Goal: Information Seeking & Learning: Check status

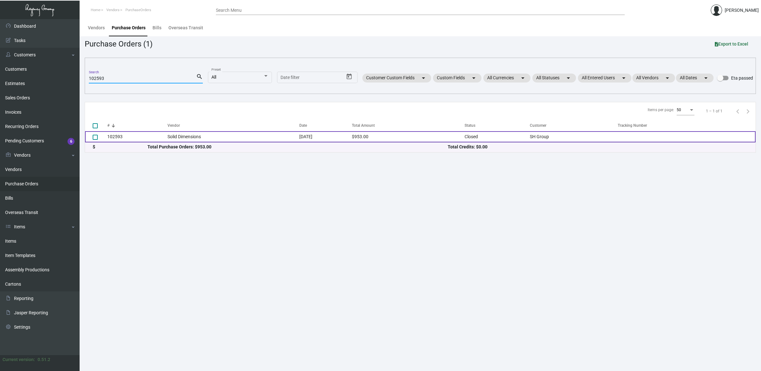
type input "102593"
click at [181, 135] on td "Solid Dimensions" at bounding box center [234, 136] width 132 height 11
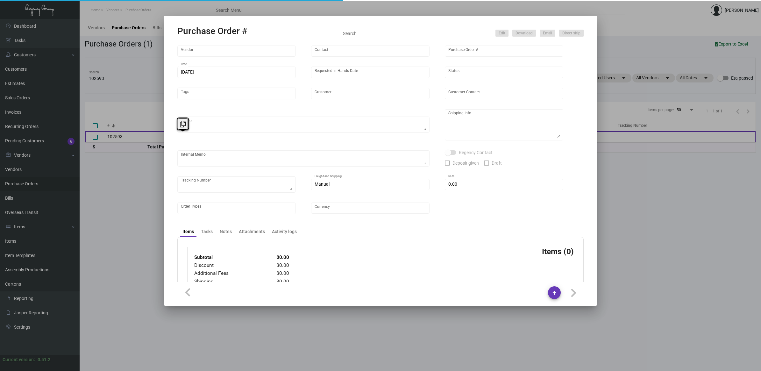
type input "Solid Dimensions"
type input "[PERSON_NAME]"
type input "102593"
type input "[DATE]"
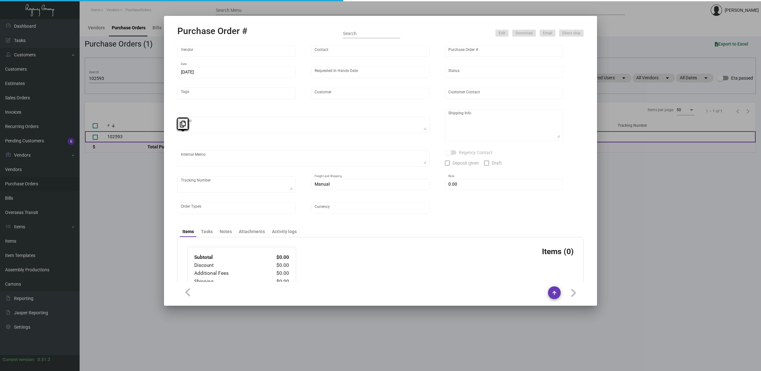
type input "SH Group"
type textarea "Ship via UPS Ground Acct# 1AY276."
type textarea "Regency Group NJ - [PERSON_NAME] [STREET_ADDRESS]"
checkbox input "true"
type input "$ 4.00"
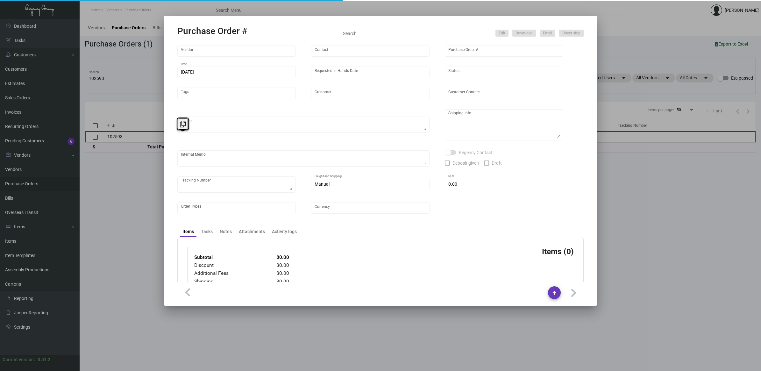
type input "United States Dollar $"
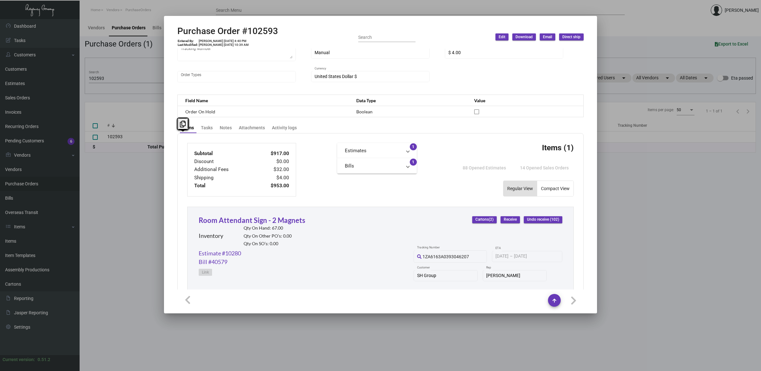
scroll to position [199, 0]
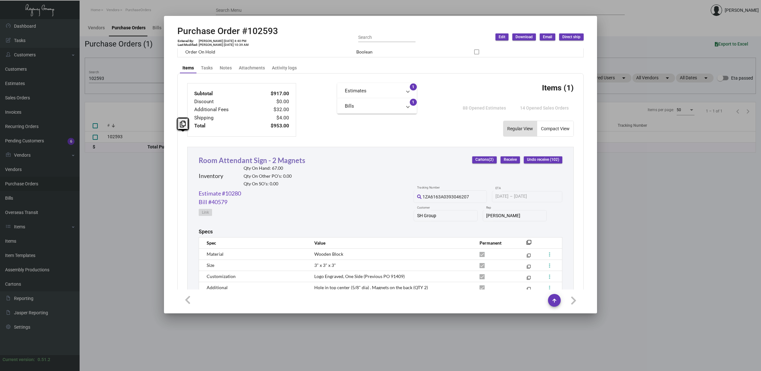
click at [274, 159] on link "Room Attendant Sign - 2 Magnets" at bounding box center [252, 160] width 107 height 9
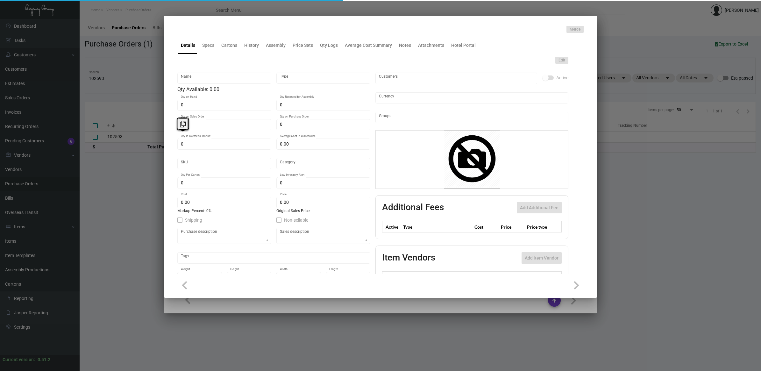
type input "Room Attendant Sign - 2 Magnets"
type input "Inventory"
type input "67"
type input "$ 67.68"
type input "52"
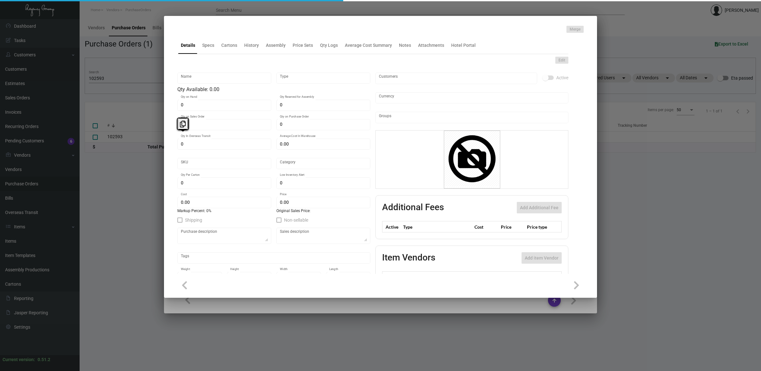
type input "Standard"
type input "51"
type input "10"
type input "$ 9.17"
type input "$ 39.99"
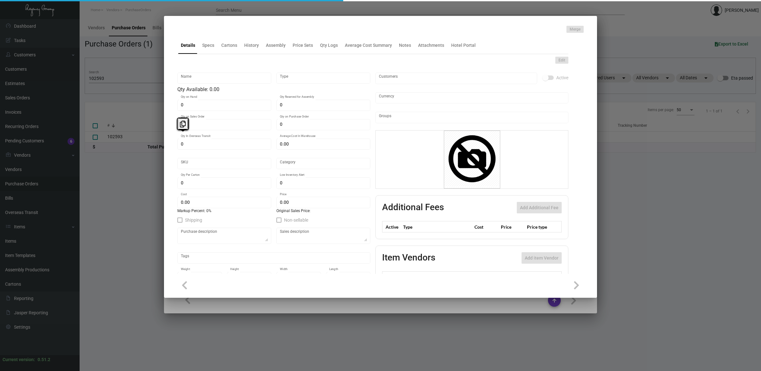
type textarea "One Hotels Room Attendant Sign: size 3" x 3", wooden block, custom engraved log…"
type textarea "Room Attendant Sign"
checkbox input "true"
type input "United States Dollar $"
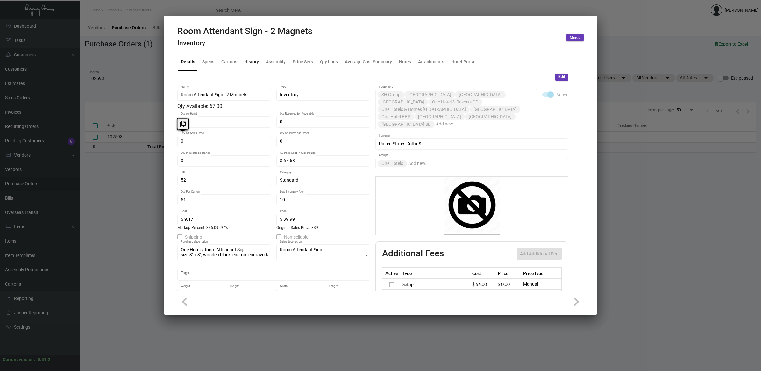
click at [248, 61] on div "History" at bounding box center [251, 62] width 15 height 7
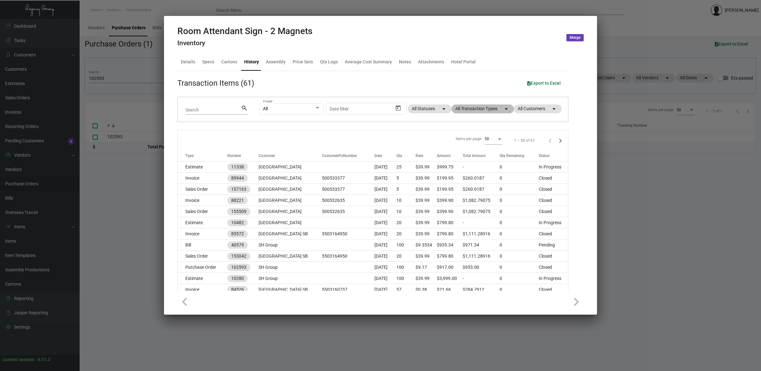
click at [472, 109] on mat-chip "All Transaction Types arrow_drop_down" at bounding box center [483, 108] width 62 height 9
click at [471, 190] on span "Purchase Order" at bounding box center [473, 191] width 31 height 8
click at [453, 193] on input "Purchase Order" at bounding box center [452, 193] width 0 height 0
click at [471, 190] on span "Purchase Order" at bounding box center [473, 191] width 31 height 8
click at [453, 193] on input "Purchase Order" at bounding box center [452, 193] width 0 height 0
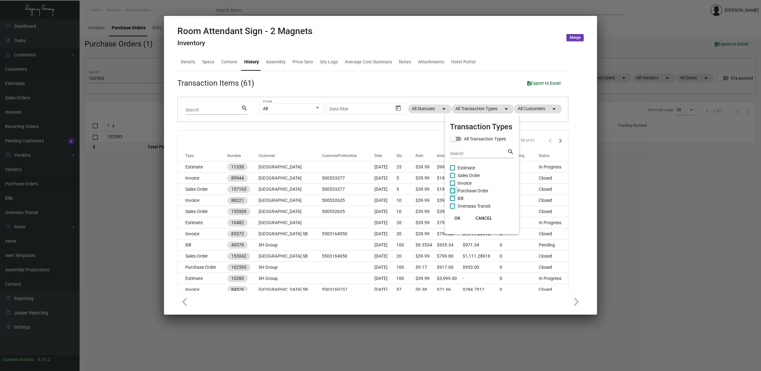
checkbox input "true"
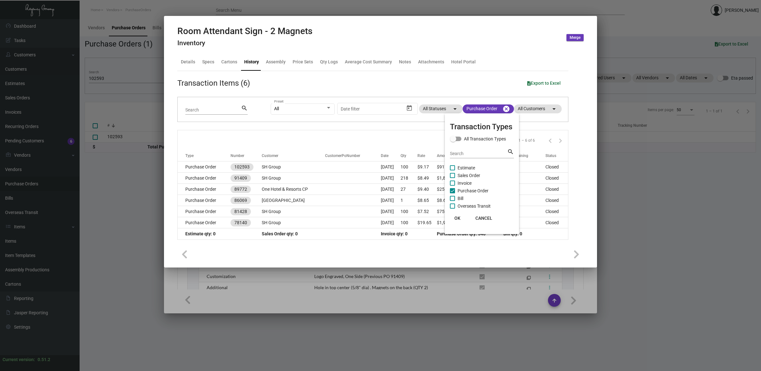
click at [458, 216] on span "OK" at bounding box center [458, 218] width 6 height 5
click at [312, 290] on div at bounding box center [380, 185] width 761 height 371
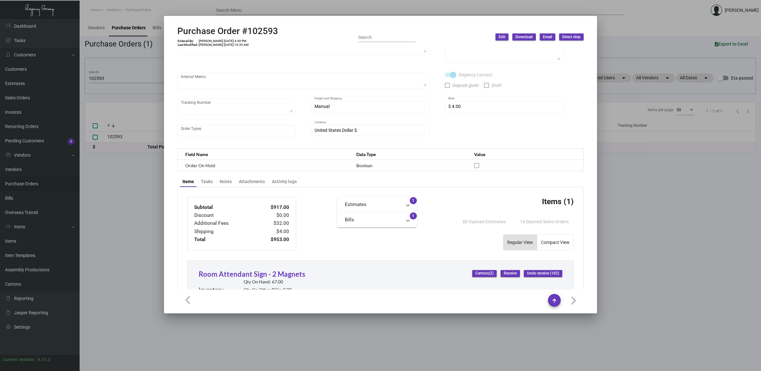
scroll to position [0, 0]
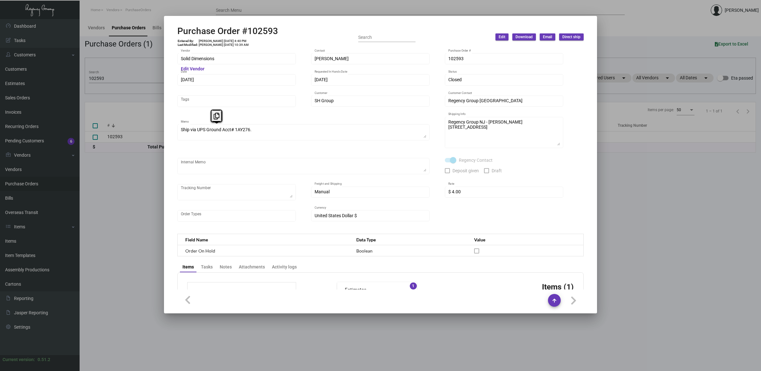
click at [160, 134] on div "Purchase Order #102593 Entered By: [PERSON_NAME] [DATE] 4:40 PM Last Modified: …" at bounding box center [380, 185] width 761 height 371
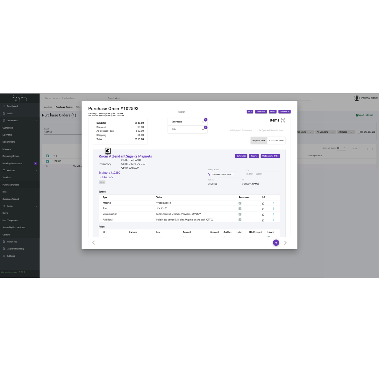
scroll to position [260, 0]
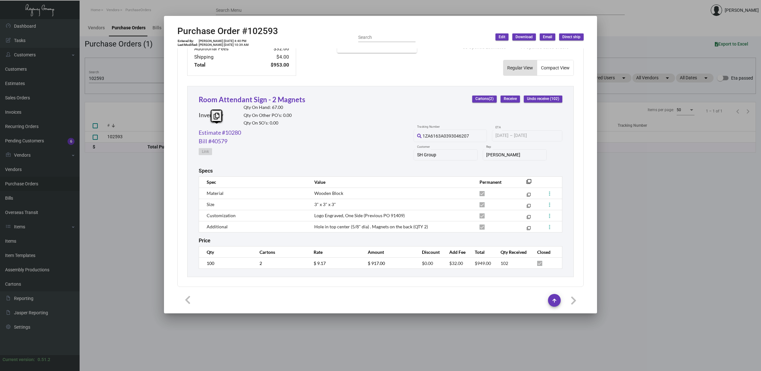
click at [705, 208] on div at bounding box center [380, 185] width 761 height 371
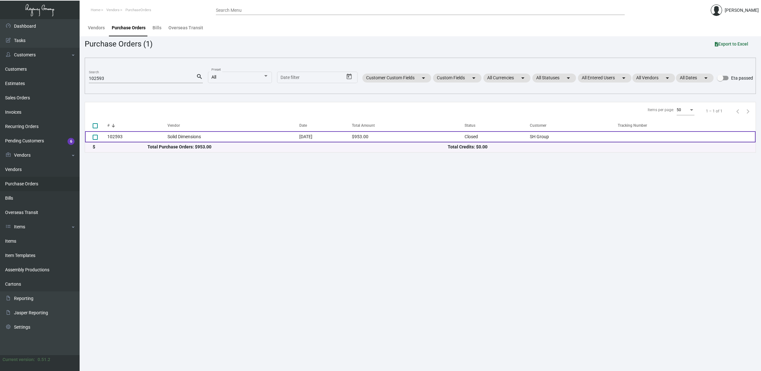
click at [408, 136] on td "$953.00" at bounding box center [408, 136] width 113 height 11
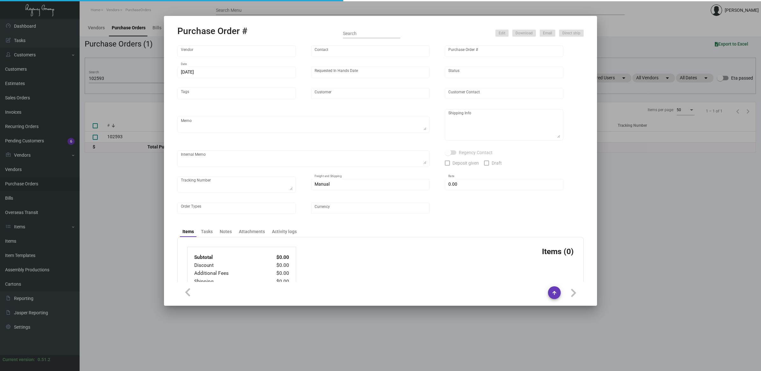
type input "Solid Dimensions"
type input "[PERSON_NAME]"
type input "102593"
type input "[DATE]"
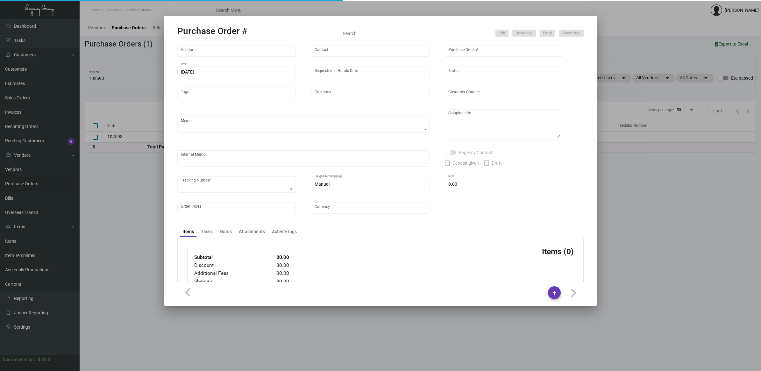
type input "SH Group"
type textarea "Ship via UPS Ground Acct# 1AY276."
type textarea "Regency Group NJ - [PERSON_NAME] [STREET_ADDRESS]"
checkbox input "true"
type input "$ 4.00"
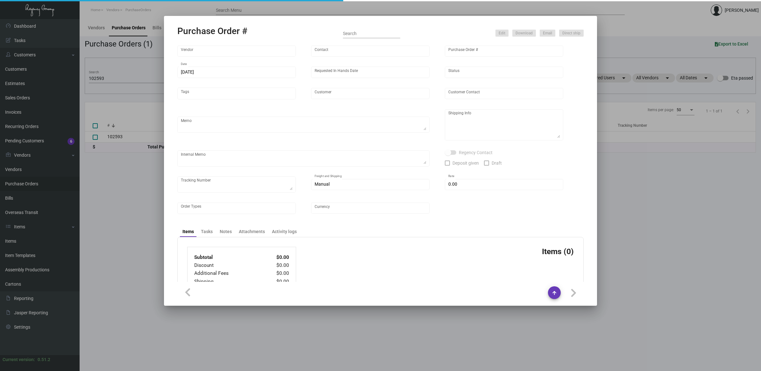
type input "United States Dollar $"
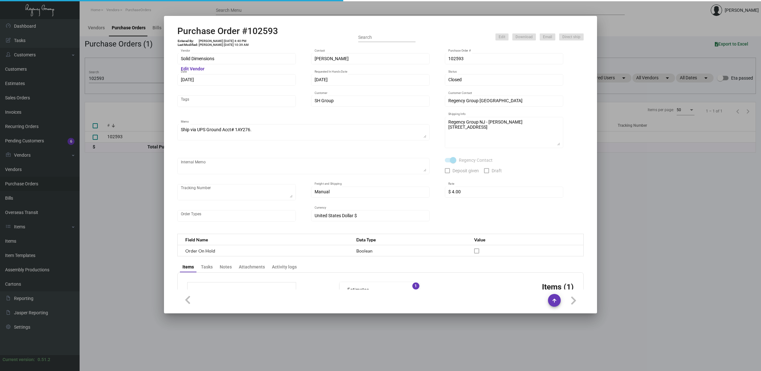
click at [666, 225] on div at bounding box center [380, 185] width 761 height 371
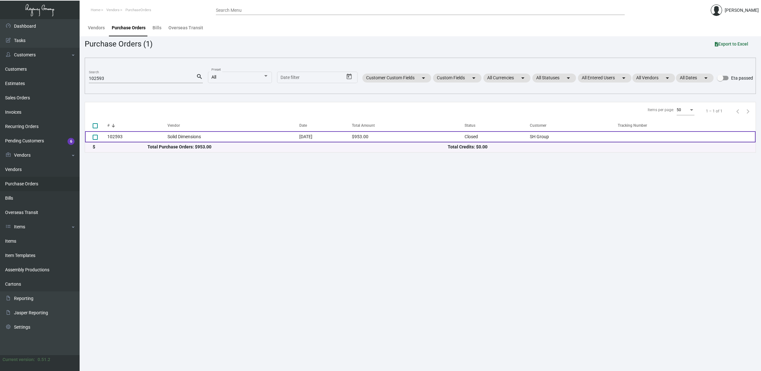
click at [201, 134] on td "Solid Dimensions" at bounding box center [234, 136] width 132 height 11
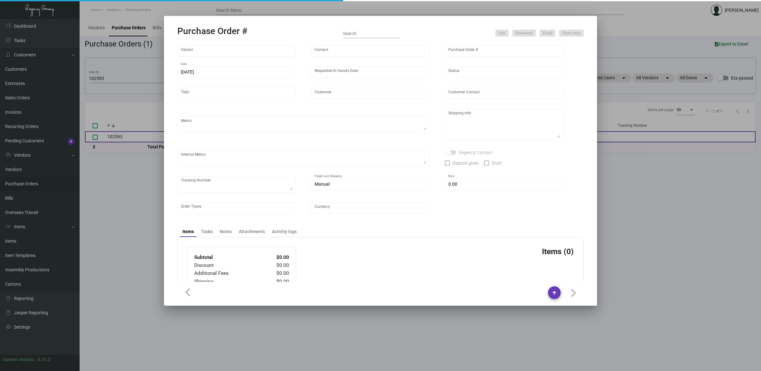
type input "Solid Dimensions"
type input "[PERSON_NAME]"
type input "102593"
type input "[DATE]"
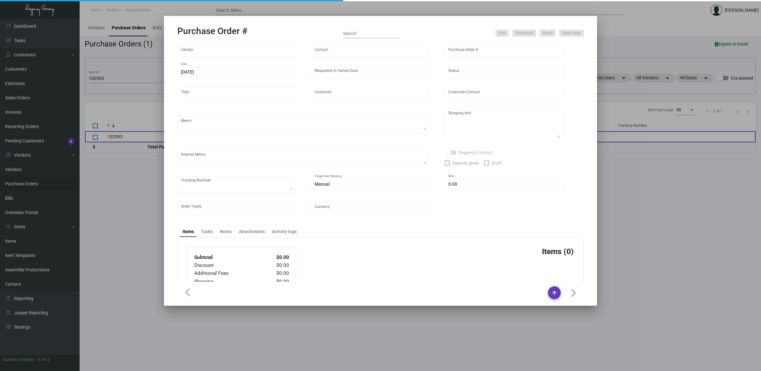
type input "SH Group"
type textarea "Ship via UPS Ground Acct# 1AY276."
type textarea "Regency Group NJ - [PERSON_NAME] [STREET_ADDRESS]"
checkbox input "true"
type input "$ 4.00"
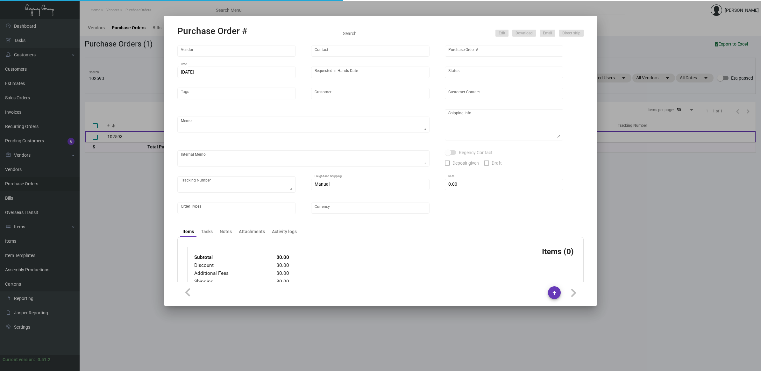
type input "United States Dollar $"
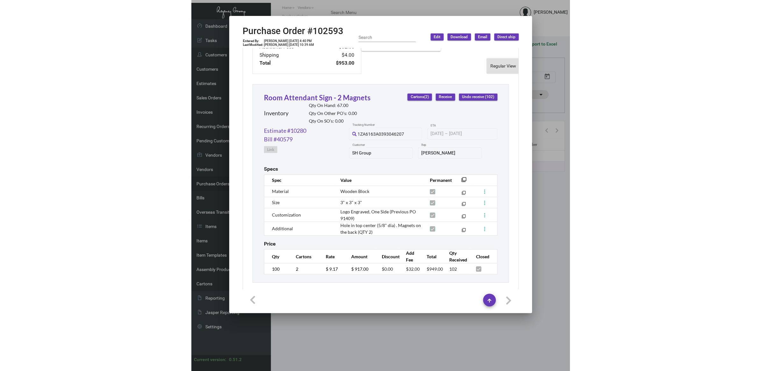
scroll to position [273, 0]
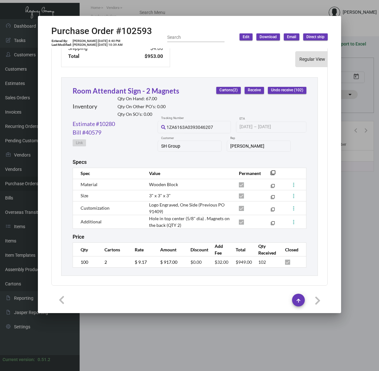
click at [168, 182] on span "Wooden Block" at bounding box center [163, 184] width 29 height 5
copy tr "Wooden Block filter_none"
click at [147, 30] on h2 "Purchase Order #102593" at bounding box center [101, 31] width 101 height 11
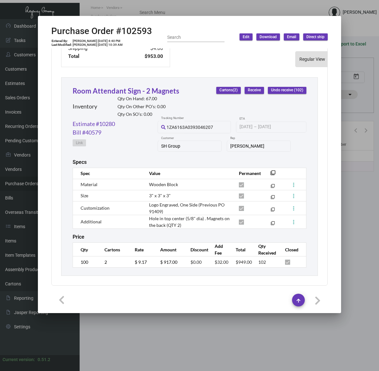
click at [147, 30] on h2 "Purchase Order #102593" at bounding box center [101, 31] width 101 height 11
copy h2 "102593"
drag, startPoint x: 172, startPoint y: 187, endPoint x: 139, endPoint y: 191, distance: 33.9
click at [139, 191] on tr "Size 3" x 3" x 3" filter_none" at bounding box center [190, 195] width 234 height 11
copy tr "3" x 3" x 3""
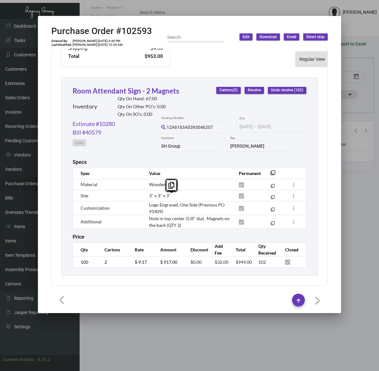
drag, startPoint x: 196, startPoint y: 198, endPoint x: 141, endPoint y: 199, distance: 54.8
click at [143, 201] on td "Logo Engraved, One Side (Previous PO 91409)" at bounding box center [188, 208] width 90 height 14
copy span "Logo Engraved, One Side"
drag, startPoint x: 187, startPoint y: 219, endPoint x: 144, endPoint y: 210, distance: 44.2
click at [144, 215] on td "Hole in top center (5/8" dia) . Magnets on the back (QTY 2)" at bounding box center [188, 222] width 90 height 14
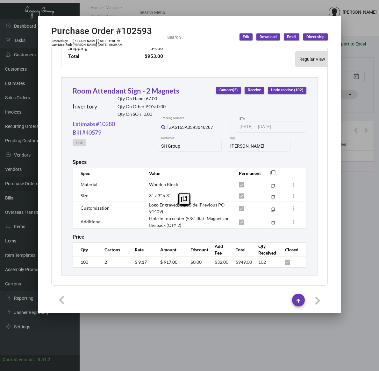
copy span "Hole in top center (5/8" dia) . Magnets on the back (QTY 2)"
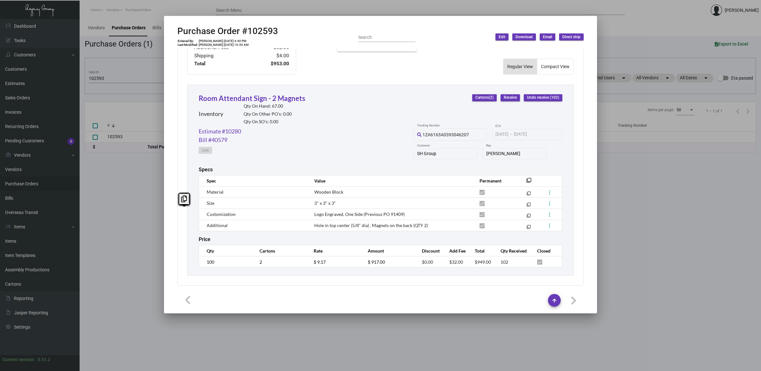
scroll to position [260, 0]
drag, startPoint x: 117, startPoint y: 204, endPoint x: 123, endPoint y: 112, distance: 91.9
click at [117, 203] on div at bounding box center [380, 185] width 761 height 371
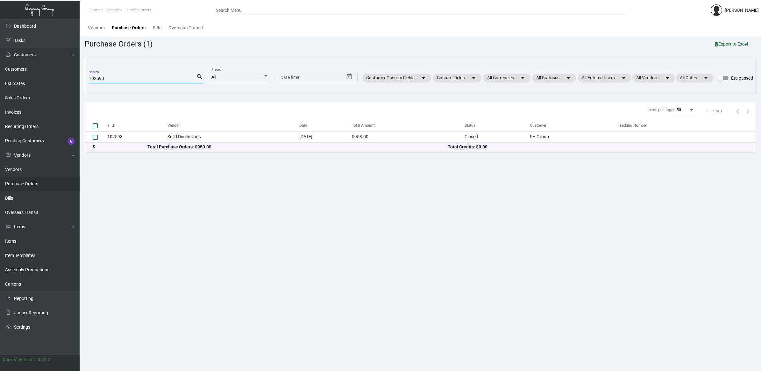
drag, startPoint x: 112, startPoint y: 78, endPoint x: -13, endPoint y: 61, distance: 125.8
click at [0, 61] on html "Home Vendors PurchaseOrders Search Menu [PERSON_NAME] Dashboard Dashboard Tasks…" at bounding box center [380, 185] width 761 height 371
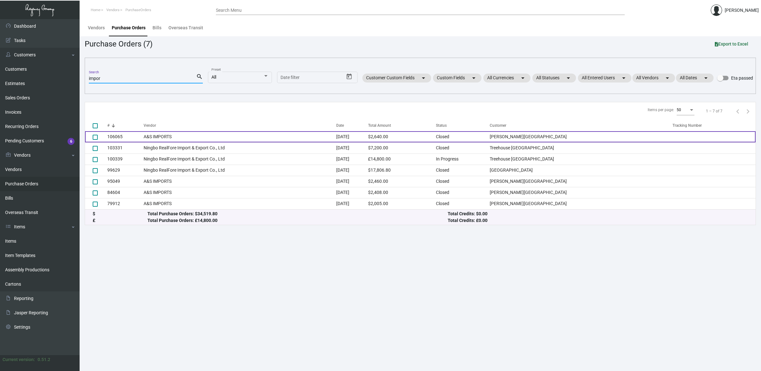
type input "impor"
click at [187, 132] on td "A&S IMPORTS" at bounding box center [240, 136] width 193 height 11
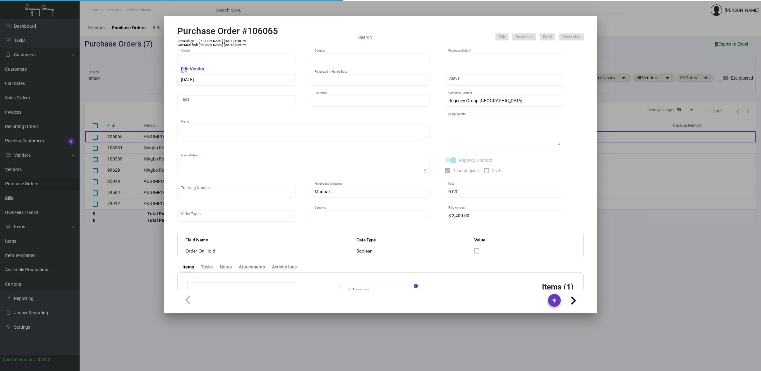
type input "A&S IMPORTS"
type input "[PERSON_NAME]"
type input "106065"
type input "[DATE]"
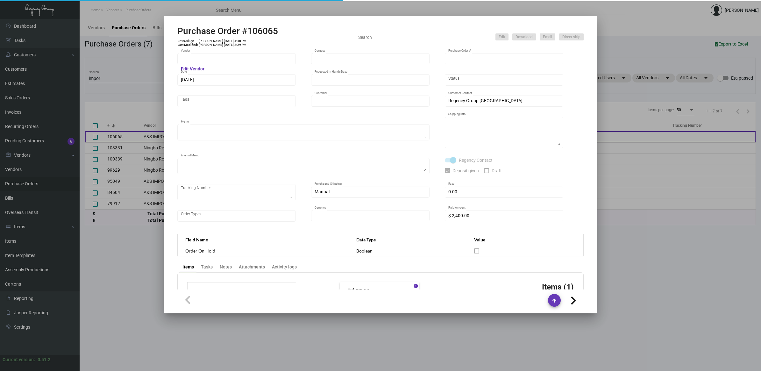
type input "[PERSON_NAME][GEOGRAPHIC_DATA]"
type textarea "Repeat Previous PO 95049."
type textarea "Regency Group NJ - [PERSON_NAME] [STREET_ADDRESS]"
type textarea "NJ Warehouse. CC paid [DATE] 6205 TSW Paid balance of $305.00 [DATE] 1246"
checkbox input "true"
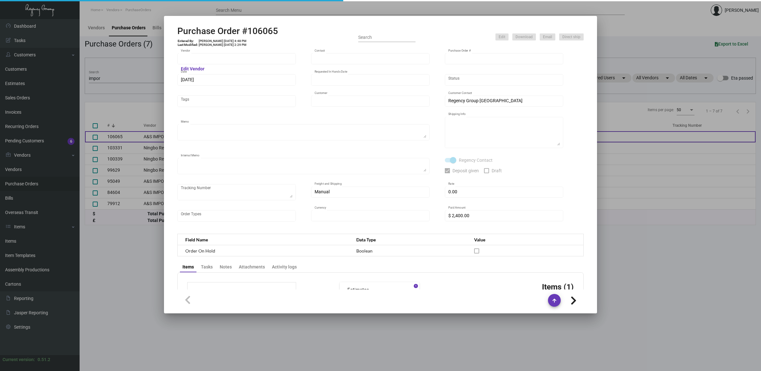
checkbox input "true"
type input "$ 0.00"
type input "United States Dollar $"
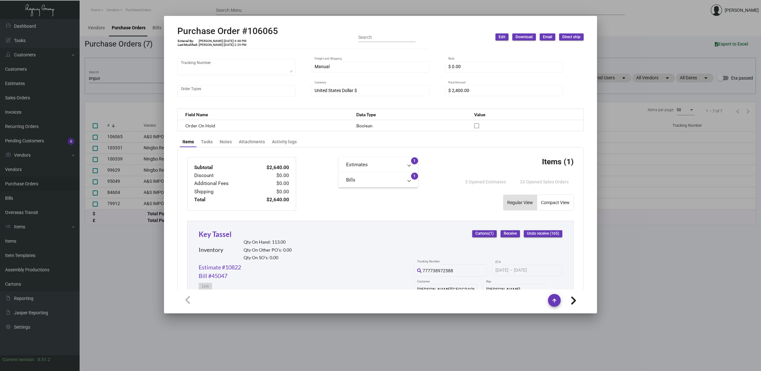
scroll to position [121, 0]
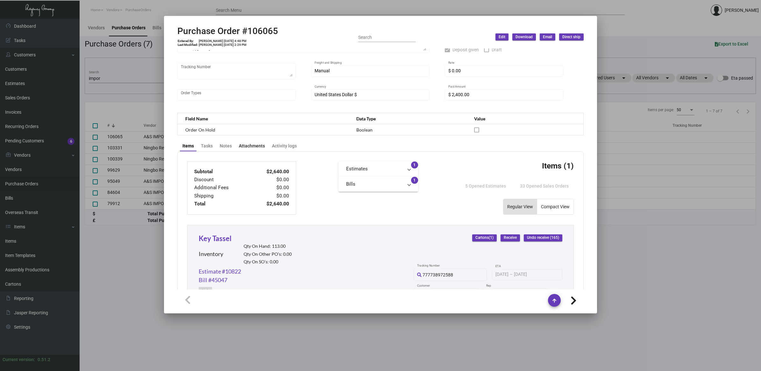
click at [252, 148] on div "Attachments" at bounding box center [251, 145] width 31 height 9
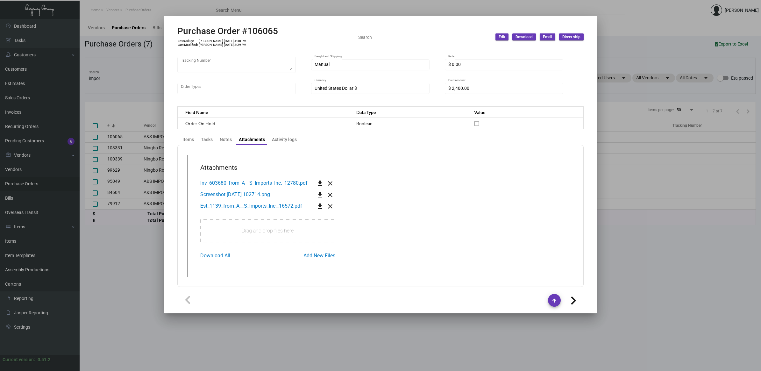
scroll to position [128, 0]
click at [242, 181] on span "Inv_603680_from_A__S_Imports_Inc._12780.pdf" at bounding box center [253, 183] width 107 height 6
click at [238, 205] on span "Est_1139_from_A__S_Imports_Inc._16572.pdf" at bounding box center [251, 206] width 102 height 6
click at [190, 142] on div "Items Tasks Notes Attachments Activity logs" at bounding box center [380, 139] width 403 height 11
click at [190, 138] on div "Items" at bounding box center [188, 139] width 11 height 7
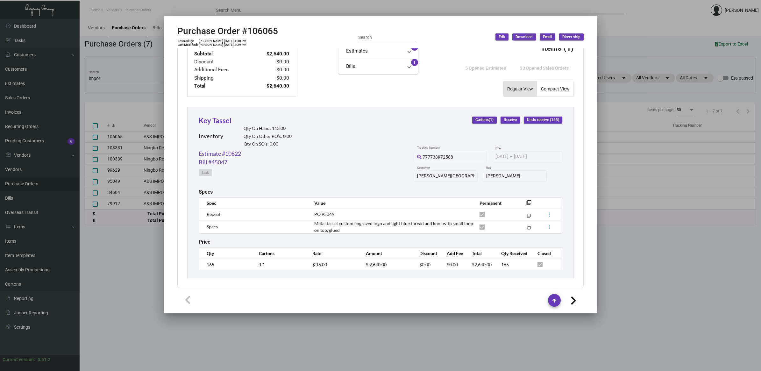
scroll to position [241, 0]
click at [129, 283] on div at bounding box center [380, 185] width 761 height 371
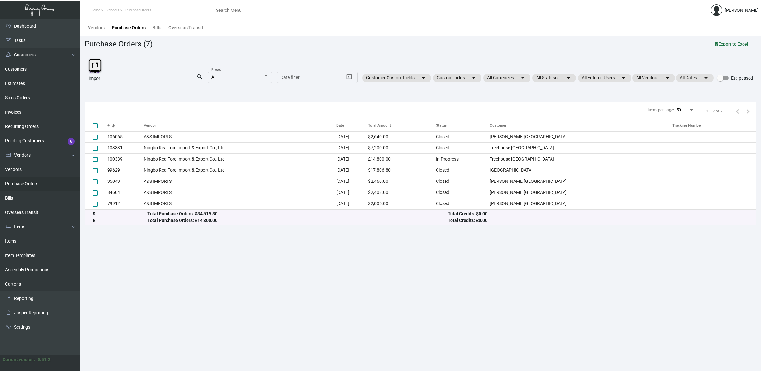
drag, startPoint x: 126, startPoint y: 78, endPoint x: -36, endPoint y: 58, distance: 163.4
click at [0, 58] on html "Home Vendors PurchaseOrders Search Menu [PERSON_NAME] Dashboard Dashboard Tasks…" at bounding box center [380, 185] width 761 height 371
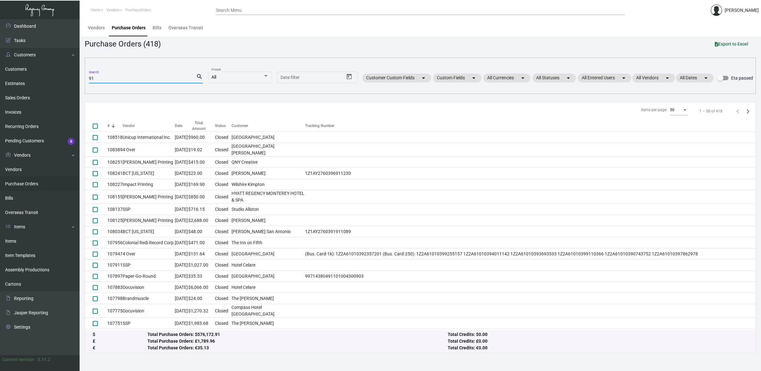
type input "9"
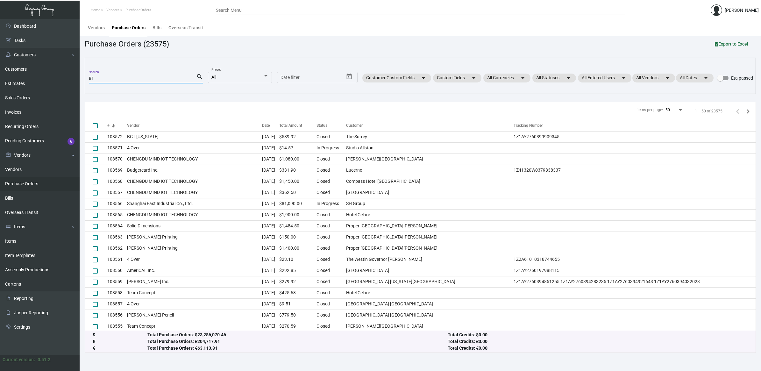
type input "8"
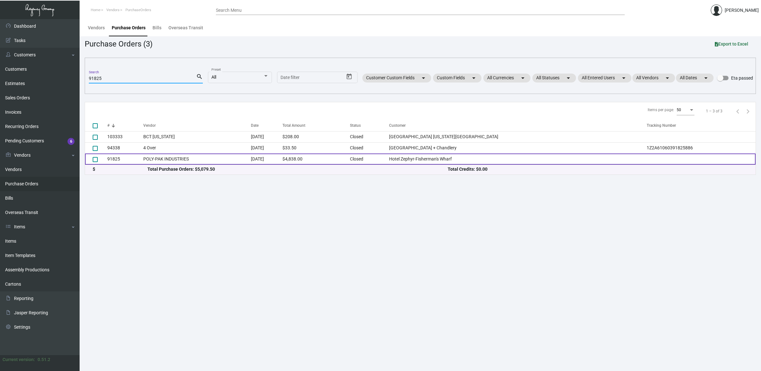
type input "91825"
click at [185, 157] on td "POLY-PAK INDUSTRIES" at bounding box center [196, 159] width 107 height 11
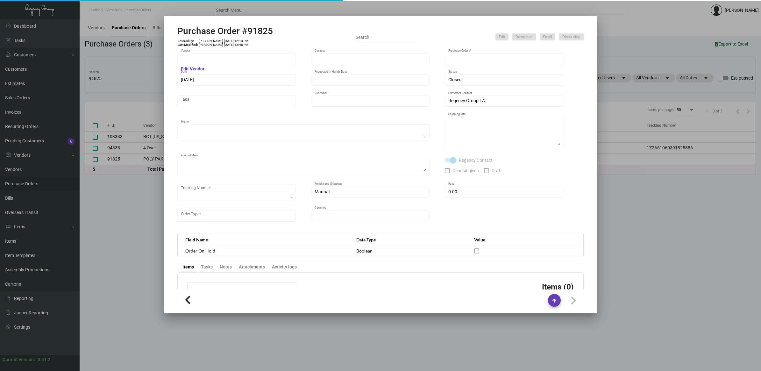
type input "POLY-PAK INDUSTRIES"
type input "[PERSON_NAME]"
type input "91825"
type input "[DATE]"
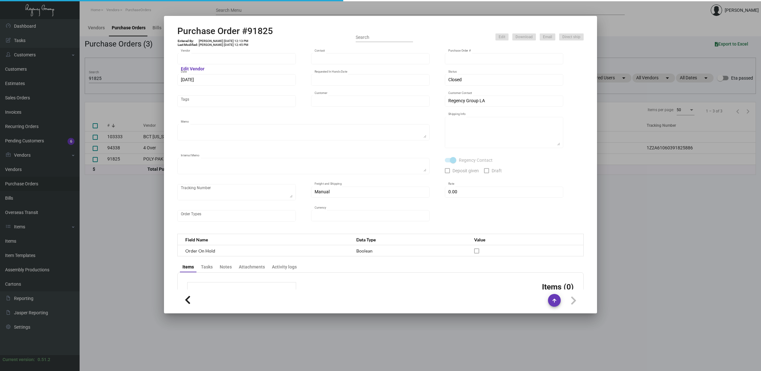
type input "Hotel Zephyr-Fisherman's Wharf"
type textarea "Regency Group will schedule freight."
type textarea "Regency Group LA [STREET_ADDRESS]"
type textarea "8/23, SHIFL/YRC, [PHONE_NUMBER], $395.00 (it had to be rescheduled due to hold …"
checkbox input "true"
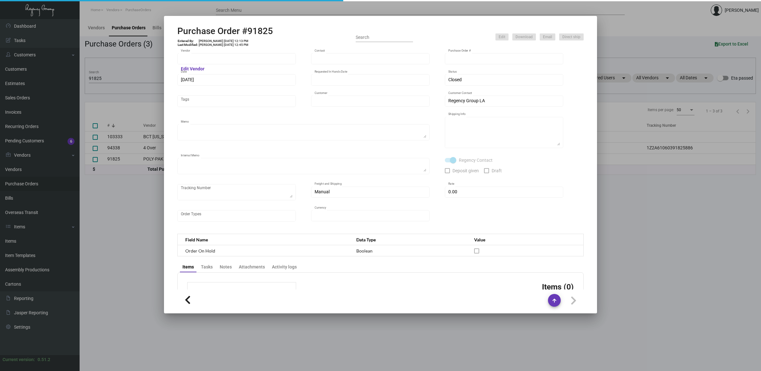
type input "$ 0.00"
type input "United States Dollar $"
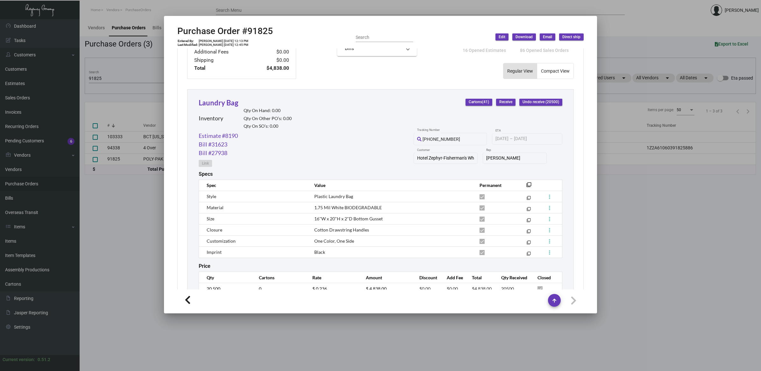
scroll to position [282, 0]
